Goal: Find specific page/section: Find specific page/section

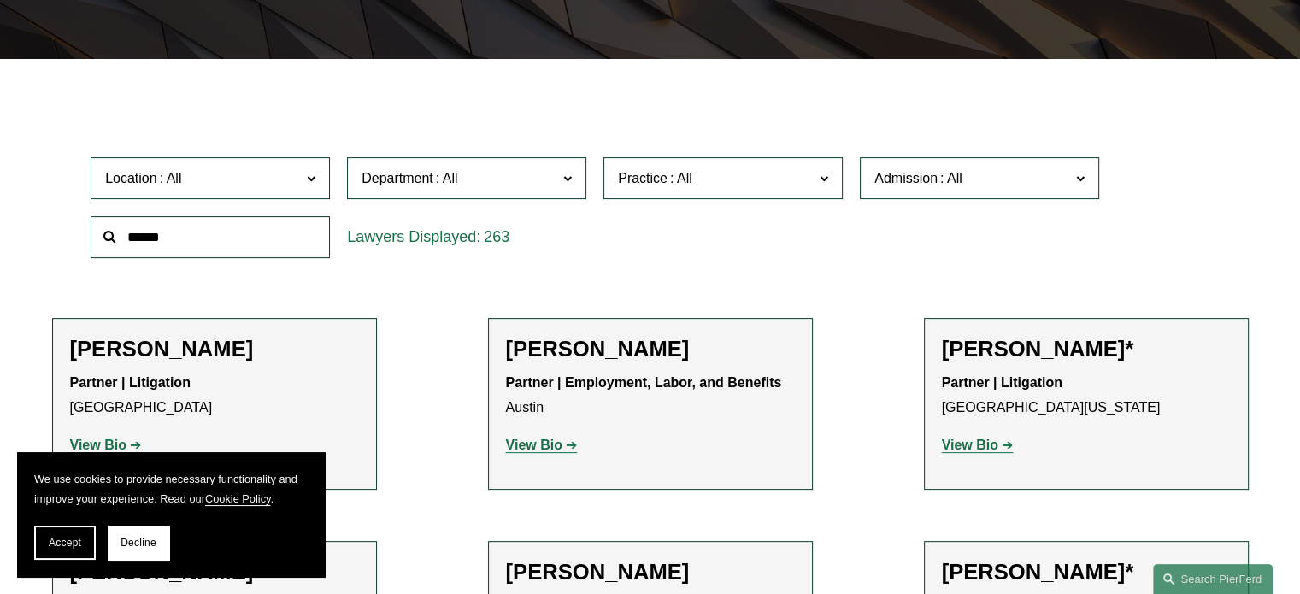
scroll to position [458, 0]
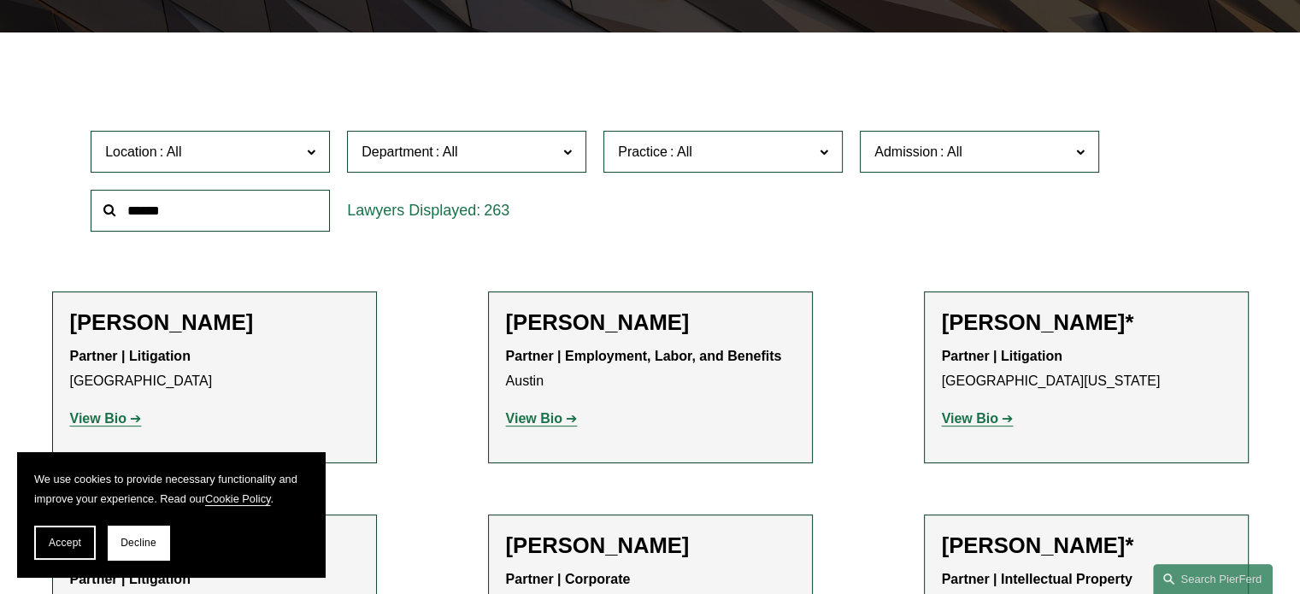
click at [198, 214] on input "text" at bounding box center [210, 211] width 239 height 42
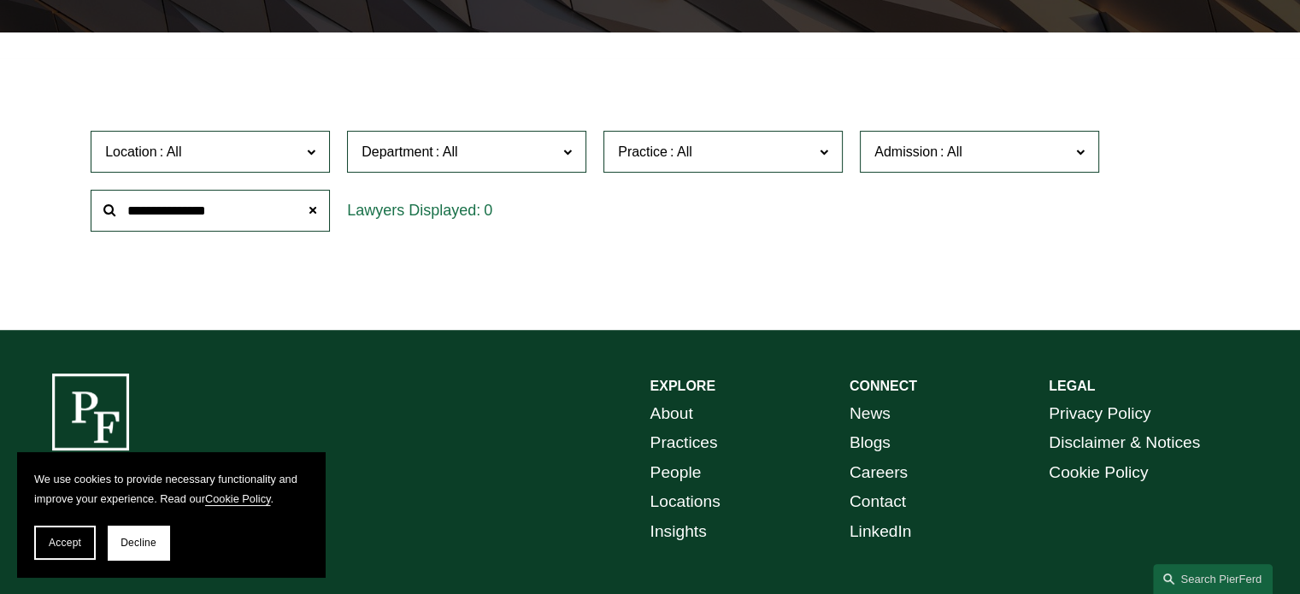
type input "**********"
click at [685, 474] on link "People" at bounding box center [675, 473] width 51 height 30
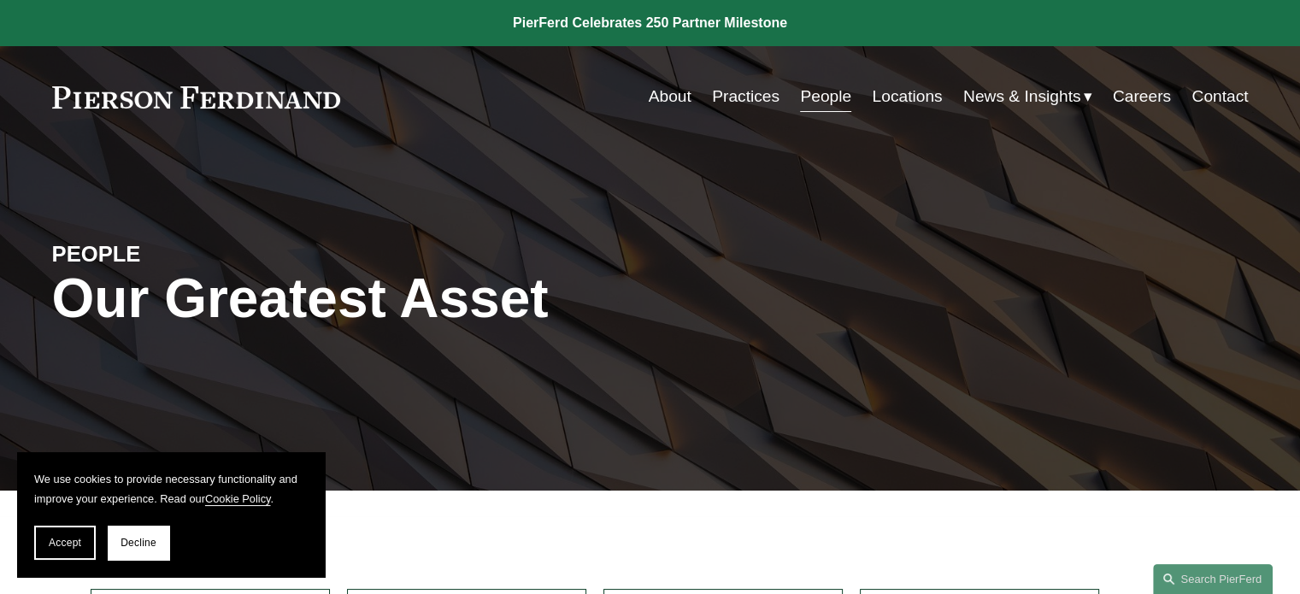
click at [661, 99] on link "About" at bounding box center [670, 96] width 43 height 32
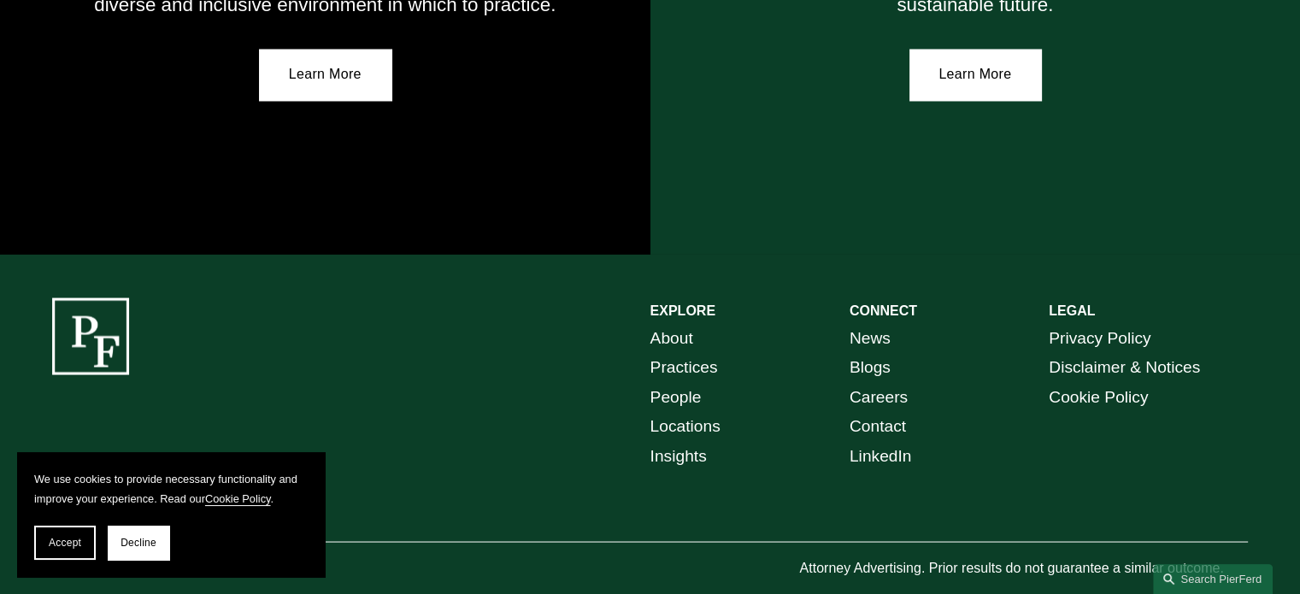
scroll to position [3162, 0]
